Goal: Task Accomplishment & Management: Use online tool/utility

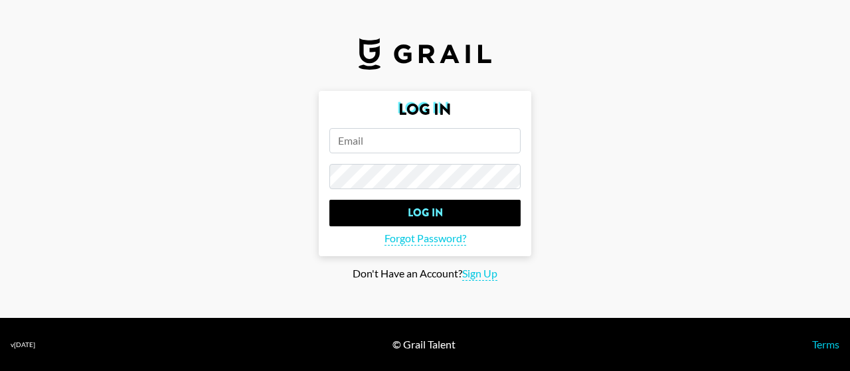
click at [464, 135] on input "email" at bounding box center [425, 140] width 191 height 25
type input "[EMAIL_ADDRESS][DOMAIN_NAME]"
click at [330, 200] on input "Log In" at bounding box center [425, 213] width 191 height 27
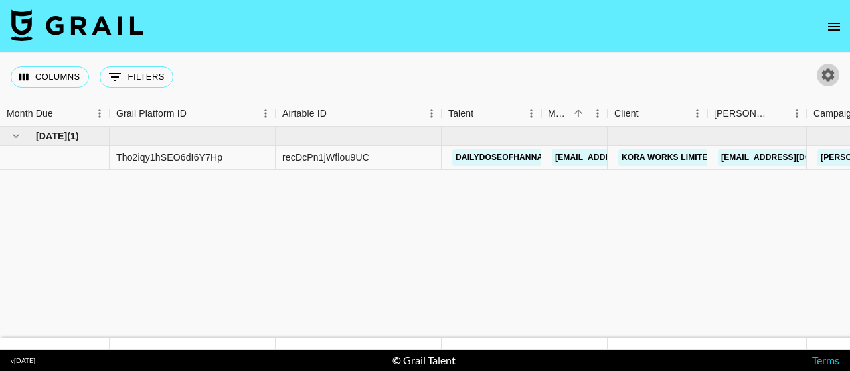
click at [830, 69] on icon "button" at bounding box center [828, 74] width 13 height 13
select select "[DATE]"
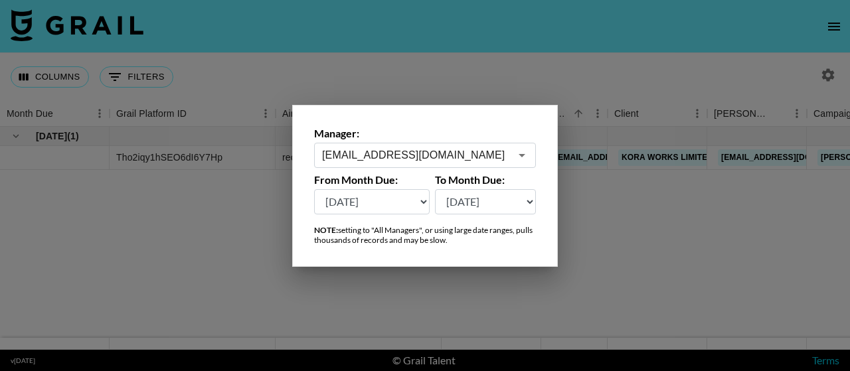
click at [432, 159] on input "[EMAIL_ADDRESS][DOMAIN_NAME]" at bounding box center [416, 154] width 188 height 15
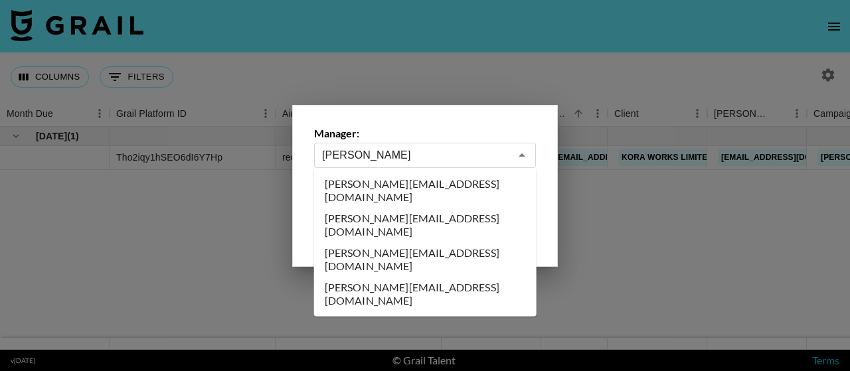
click at [440, 242] on li "[PERSON_NAME][EMAIL_ADDRESS][DOMAIN_NAME]" at bounding box center [425, 259] width 223 height 35
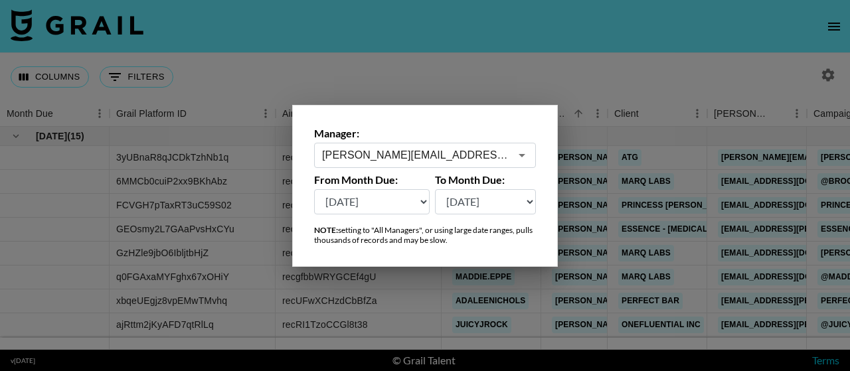
type input "[PERSON_NAME][EMAIL_ADDRESS][DOMAIN_NAME]"
click at [430, 59] on div at bounding box center [425, 185] width 850 height 371
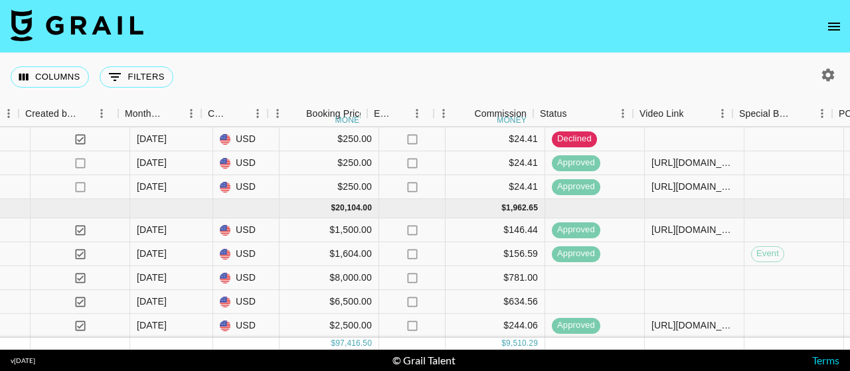
scroll to position [903, 971]
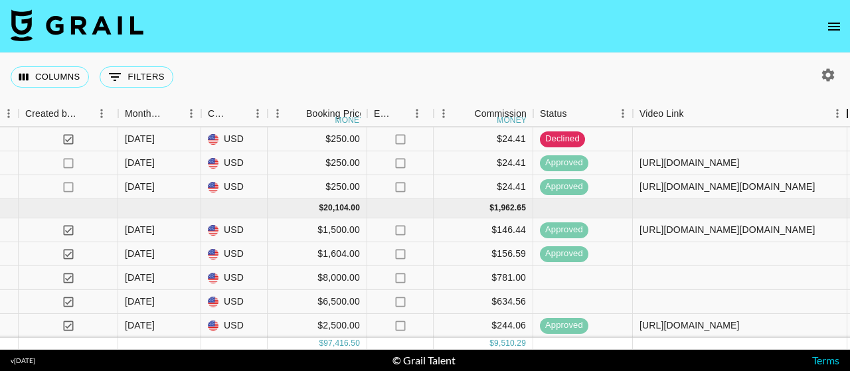
drag, startPoint x: 735, startPoint y: 108, endPoint x: 850, endPoint y: 124, distance: 116.1
click at [850, 124] on div "Video Link" at bounding box center [848, 114] width 16 height 26
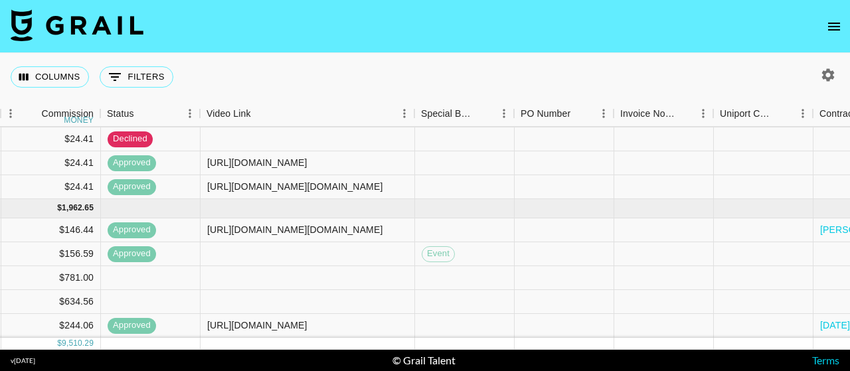
scroll to position [903, 1404]
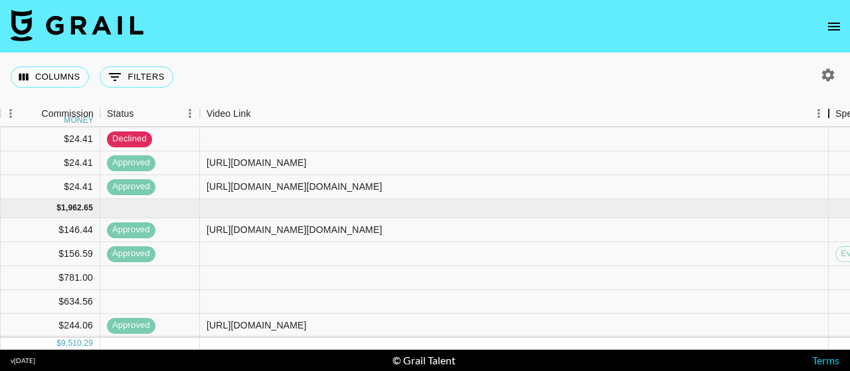
drag, startPoint x: 413, startPoint y: 117, endPoint x: 836, endPoint y: 134, distance: 423.5
click at [837, 133] on div "Month Due Grail Platform ID Airtable ID Talent Manager Client [PERSON_NAME] Cam…" at bounding box center [425, 225] width 850 height 249
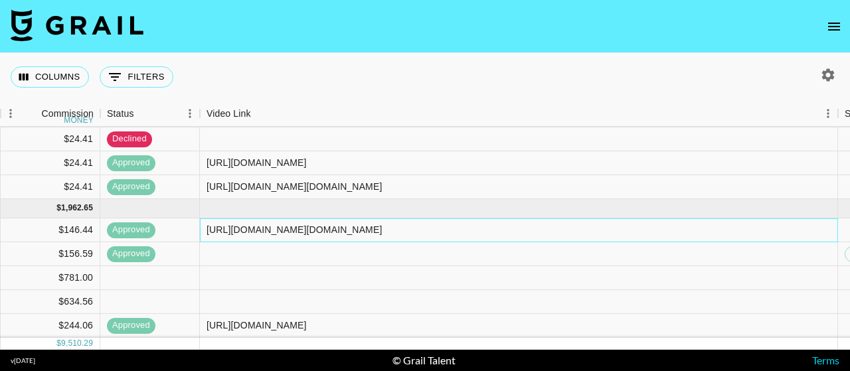
drag, startPoint x: 810, startPoint y: 217, endPoint x: 189, endPoint y: 221, distance: 621.2
click at [189, 221] on div "3iBbtPeNHg7dcbjuU1fZ recvR2VMVS0BOJo8P maddie.eppe [EMAIL_ADDRESS][DOMAIN_NAME]…" at bounding box center [142, 231] width 3093 height 24
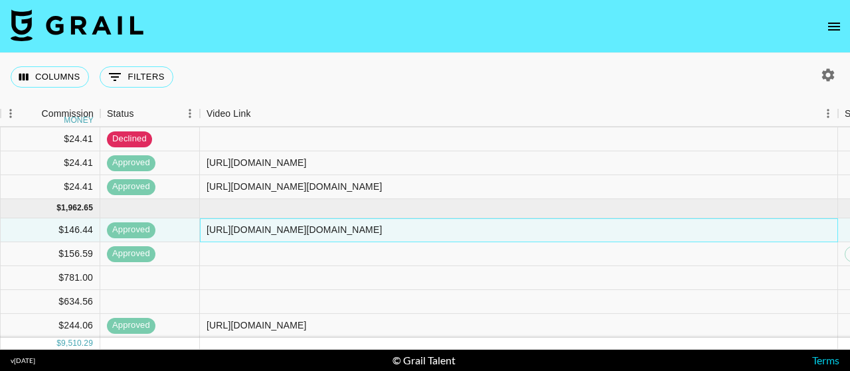
copy div "[URL][DOMAIN_NAME][DOMAIN_NAME]"
